Goal: Task Accomplishment & Management: Manage account settings

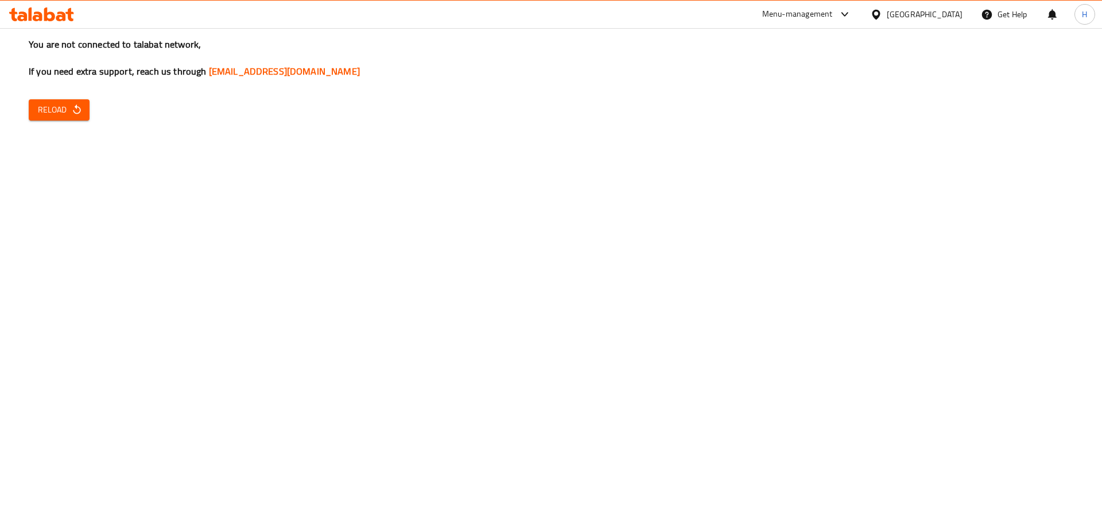
click at [71, 112] on icon "button" at bounding box center [76, 109] width 11 height 11
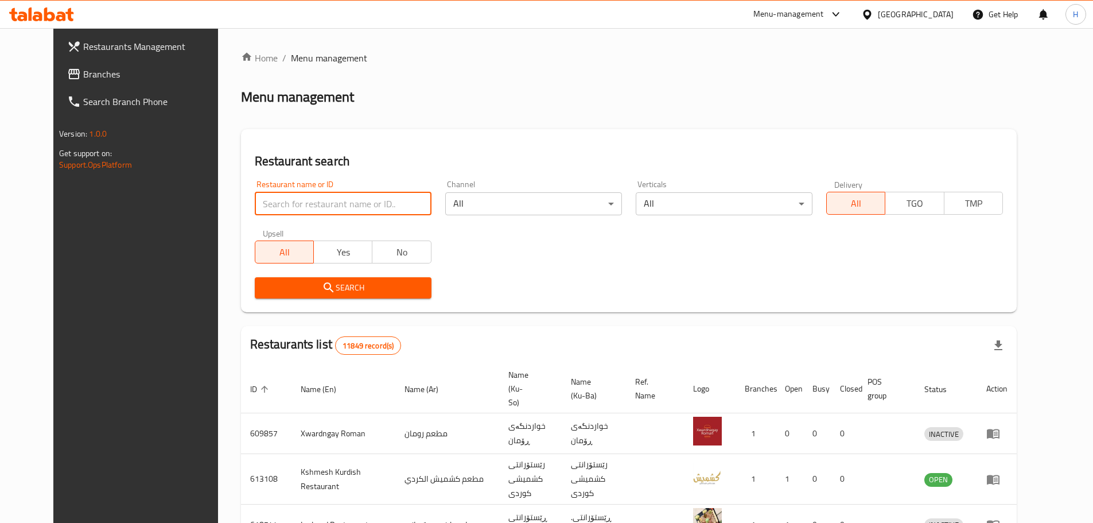
click at [299, 205] on input "search" at bounding box center [343, 203] width 177 height 23
type input "ا"
type input "House Pizza"
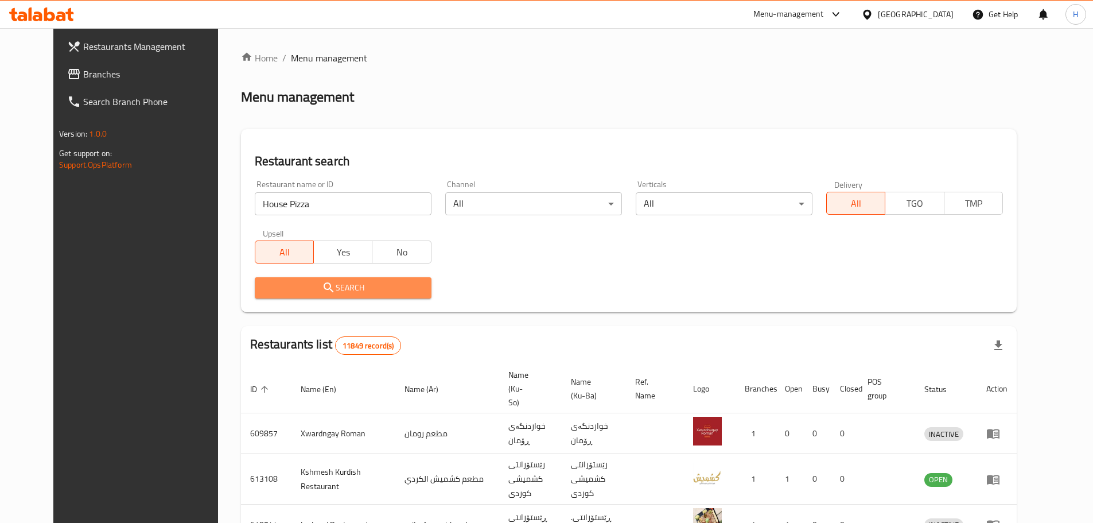
click at [316, 283] on span "Search" at bounding box center [343, 288] width 158 height 14
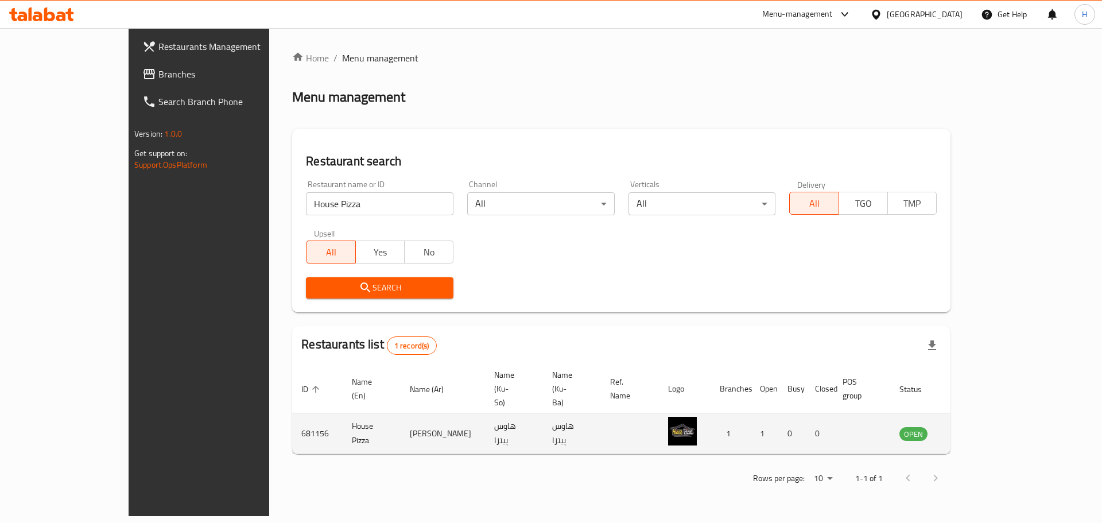
click at [973, 426] on icon "enhanced table" at bounding box center [967, 433] width 14 height 14
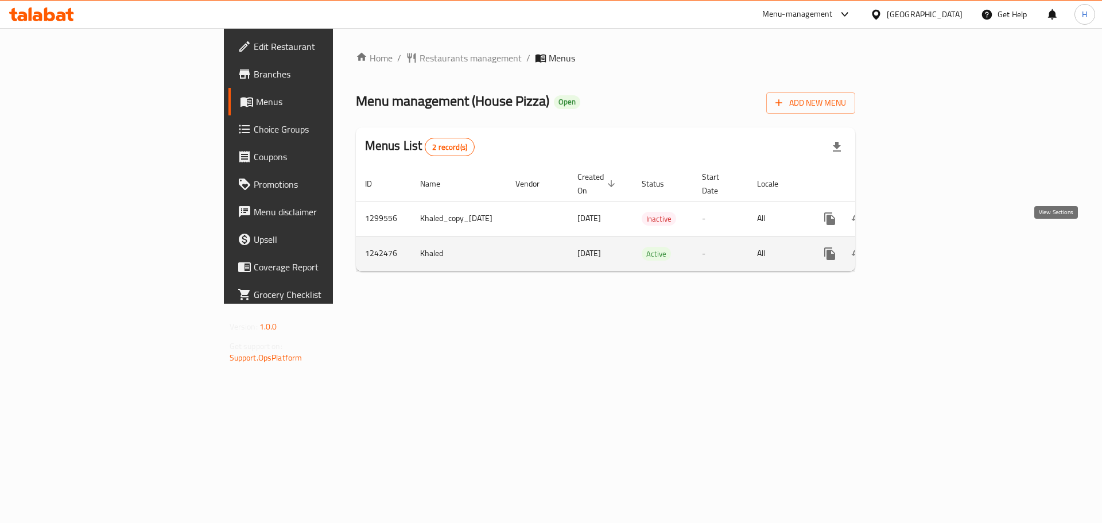
click at [920, 247] on icon "enhanced table" at bounding box center [913, 254] width 14 height 14
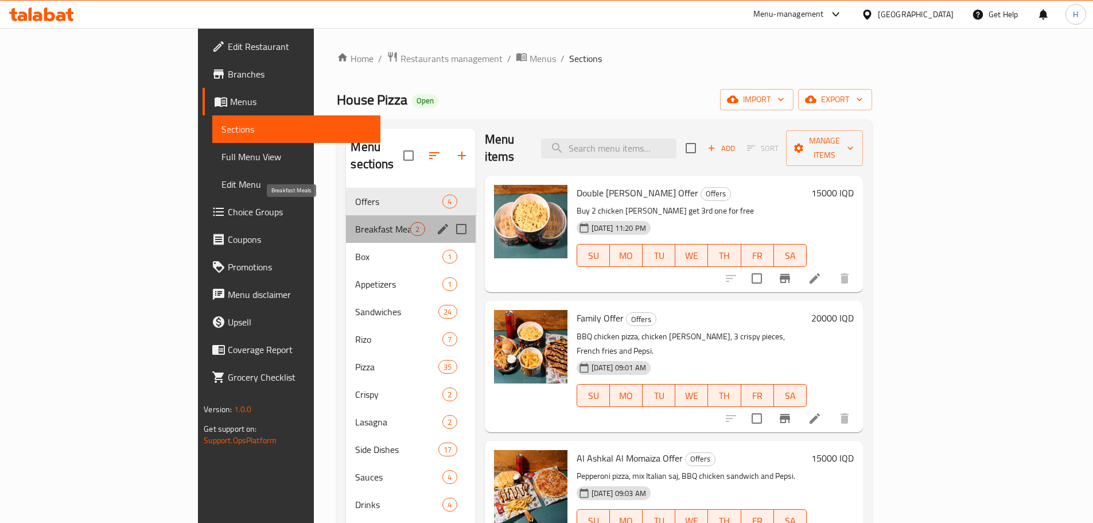
click at [355, 222] on span "Breakfast Meals" at bounding box center [382, 229] width 55 height 14
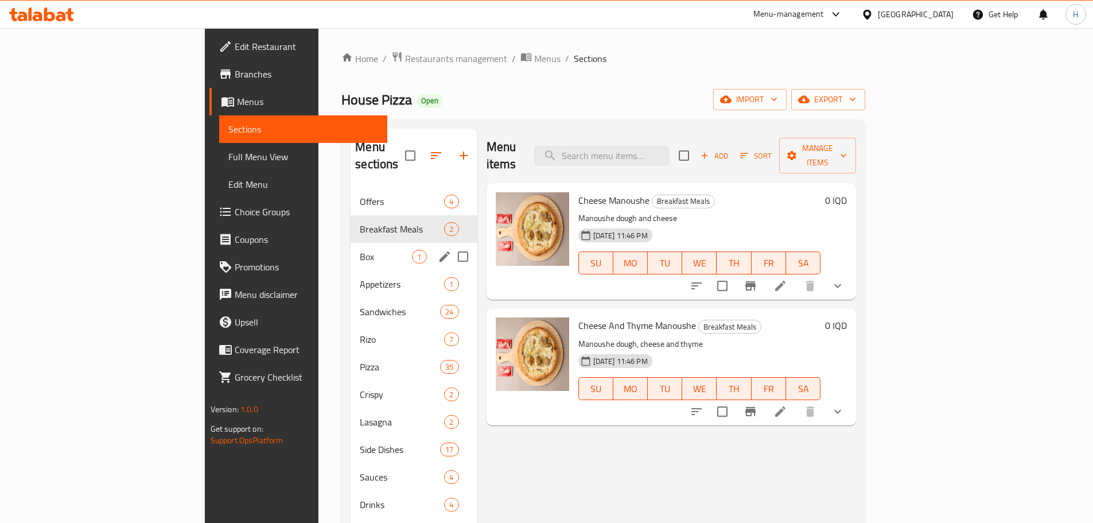
click at [360, 250] on span "Box" at bounding box center [386, 257] width 52 height 14
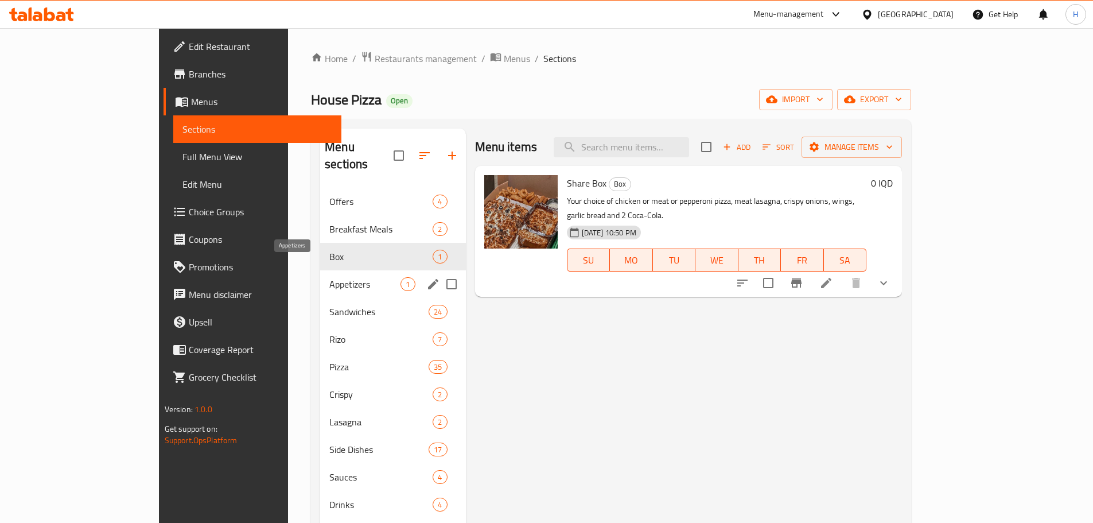
click at [329, 277] on span "Appetizers" at bounding box center [364, 284] width 71 height 14
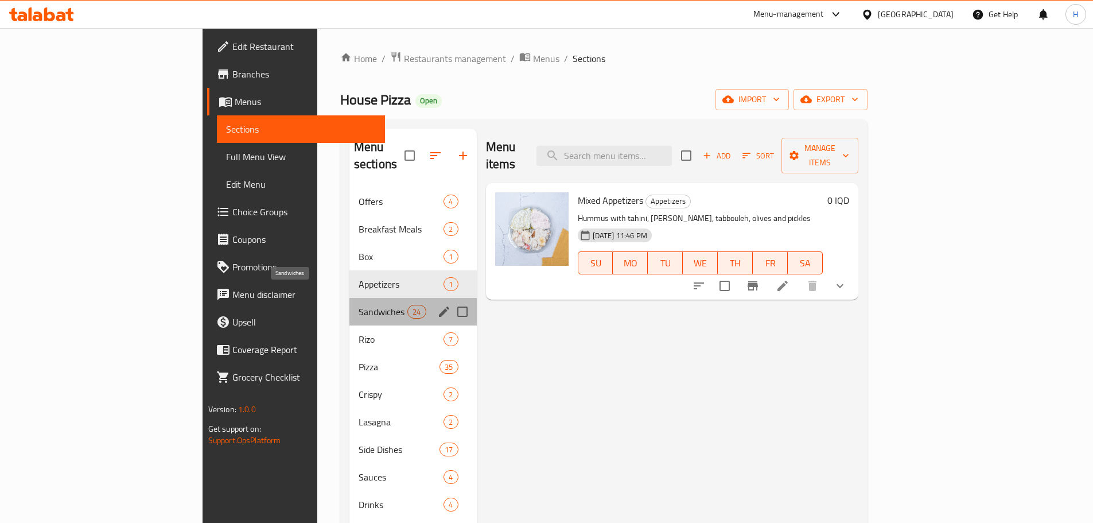
click at [359, 305] on span "Sandwiches" at bounding box center [383, 312] width 49 height 14
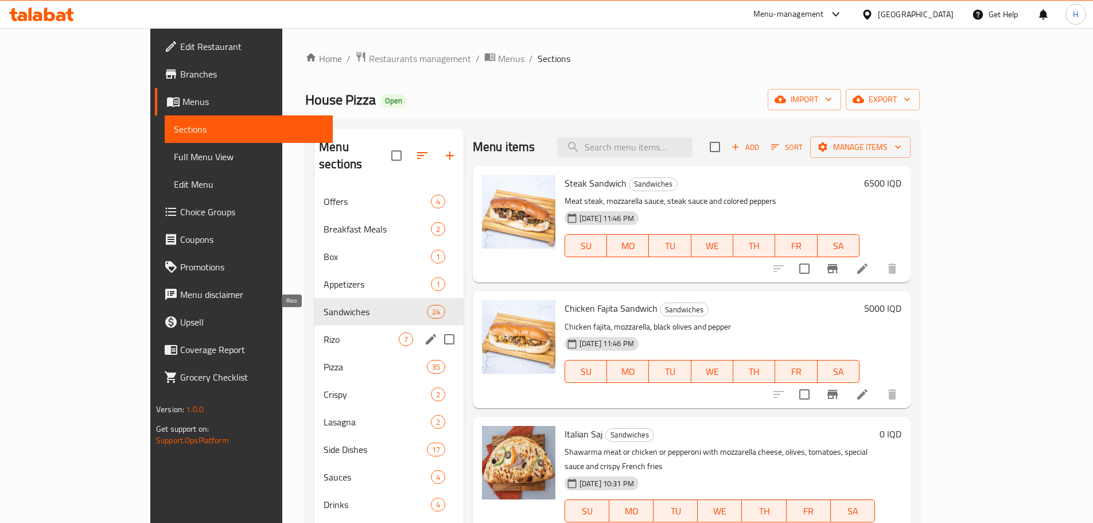
click at [324, 332] on span "Rizo" at bounding box center [361, 339] width 75 height 14
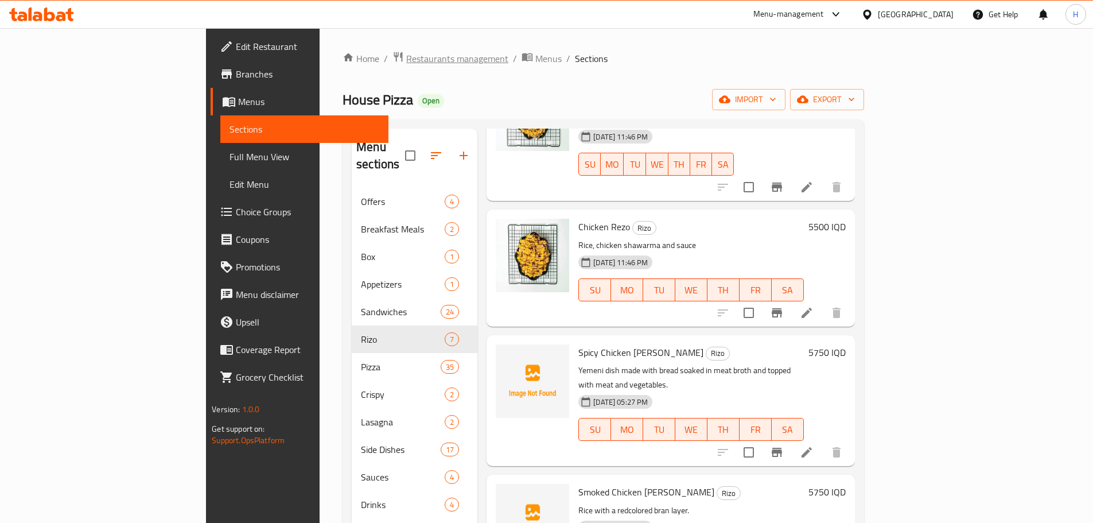
click at [406, 58] on span "Restaurants management" at bounding box center [457, 59] width 102 height 14
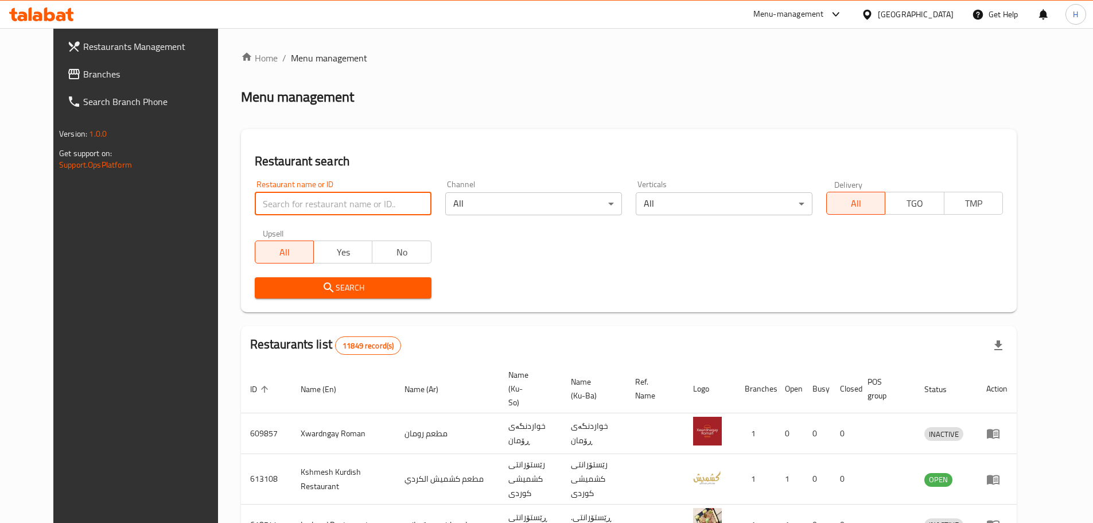
click at [326, 199] on input "search" at bounding box center [343, 203] width 177 height 23
paste input "736361"
click at [392, 286] on span "Search" at bounding box center [343, 288] width 158 height 14
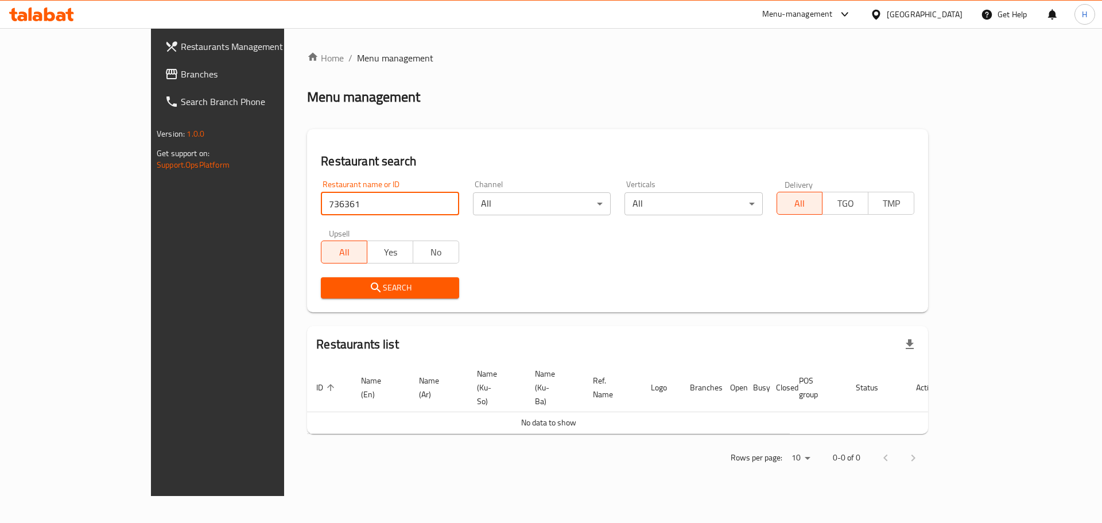
click at [321, 204] on input "736361" at bounding box center [390, 203] width 138 height 23
paste input "681156"
type input "681156"
click at [332, 281] on span "Search" at bounding box center [389, 288] width 119 height 14
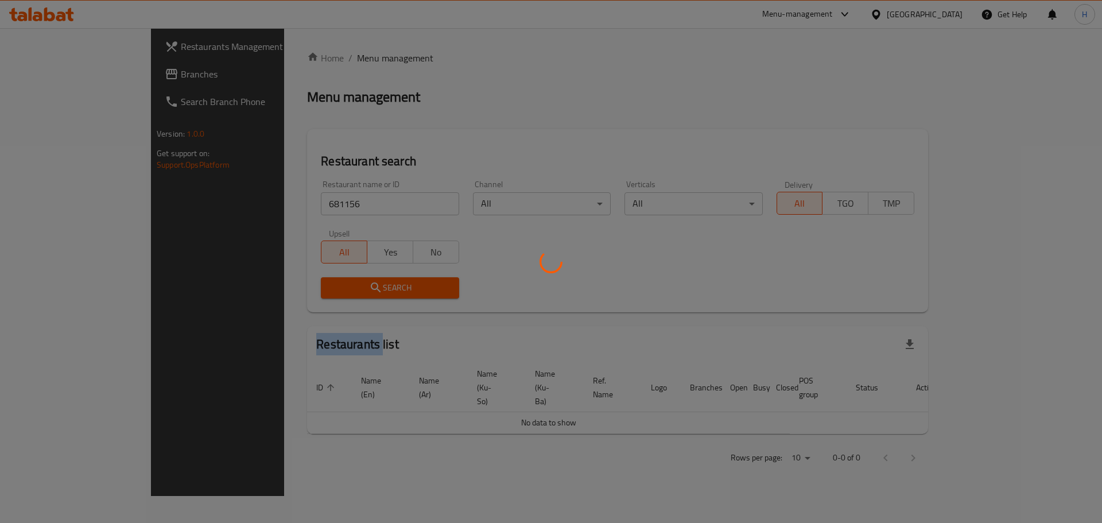
click at [333, 281] on div at bounding box center [551, 261] width 1102 height 523
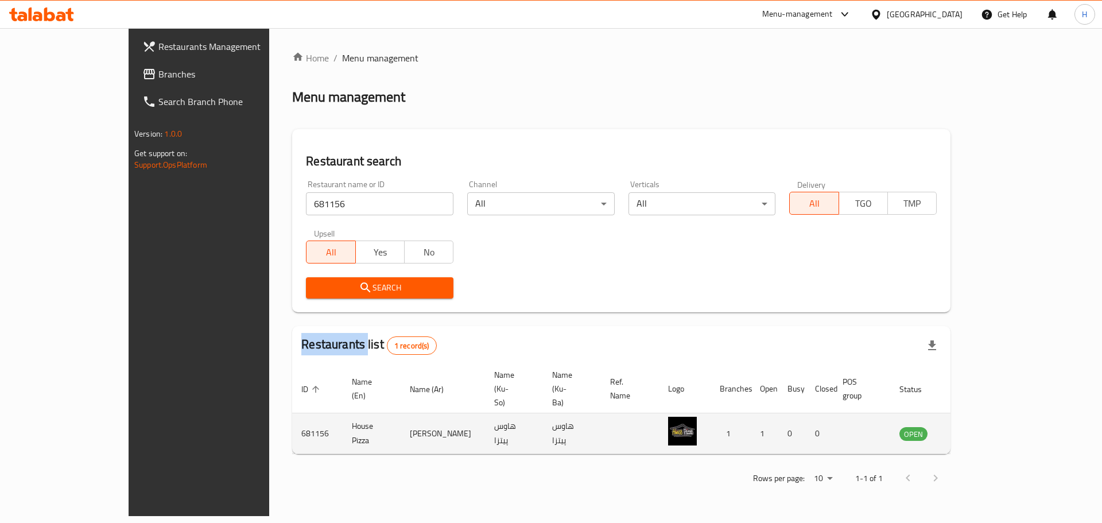
click at [973, 429] on icon "enhanced table" at bounding box center [966, 434] width 13 height 10
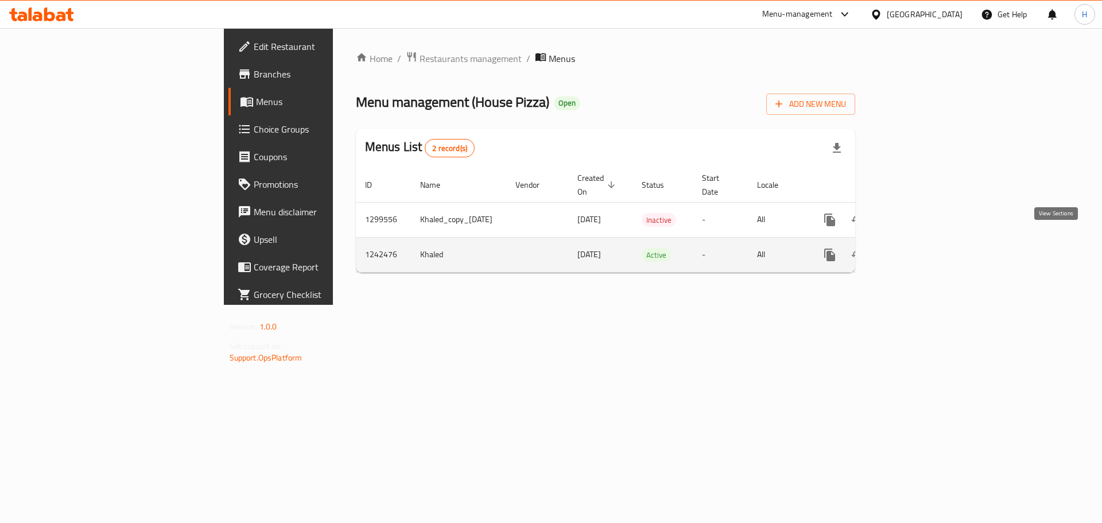
click at [926, 253] on link "enhanced table" at bounding box center [913, 255] width 28 height 28
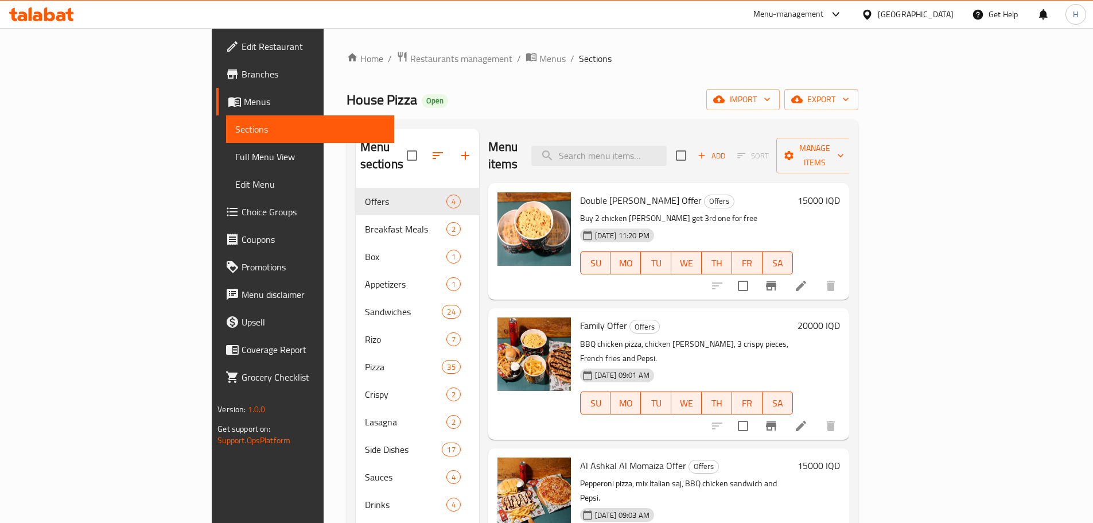
click at [33, 15] on icon at bounding box center [41, 14] width 65 height 14
